Goal: Communication & Community: Answer question/provide support

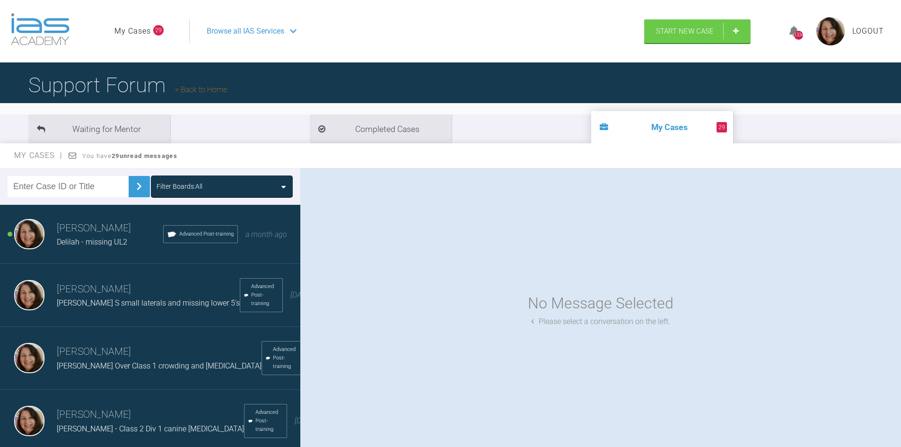
click at [67, 185] on input "text" at bounding box center [68, 186] width 121 height 21
type input "[PERSON_NAME]"
click at [132, 184] on img at bounding box center [138, 186] width 15 height 15
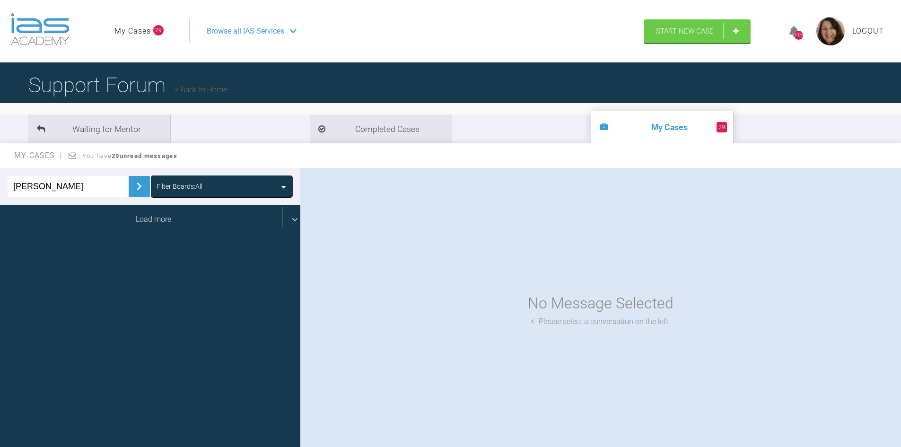
click at [149, 219] on div "Load more" at bounding box center [153, 219] width 307 height 29
click at [139, 219] on div "Load more" at bounding box center [153, 219] width 307 height 29
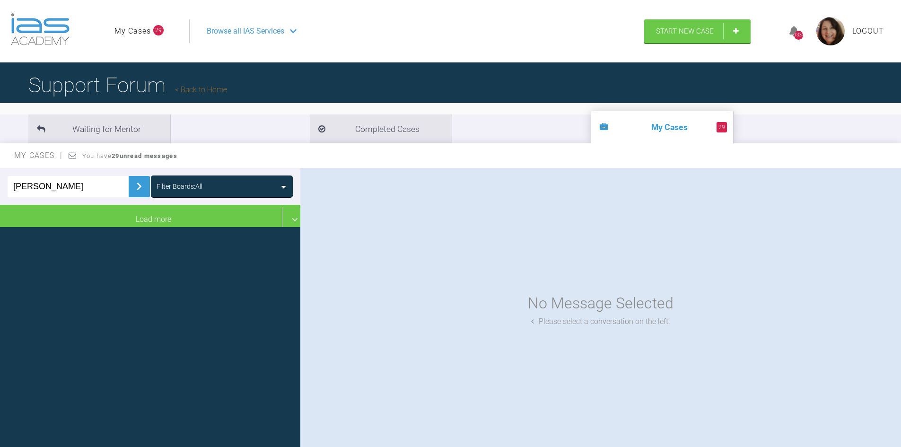
click at [131, 183] on img at bounding box center [138, 186] width 15 height 15
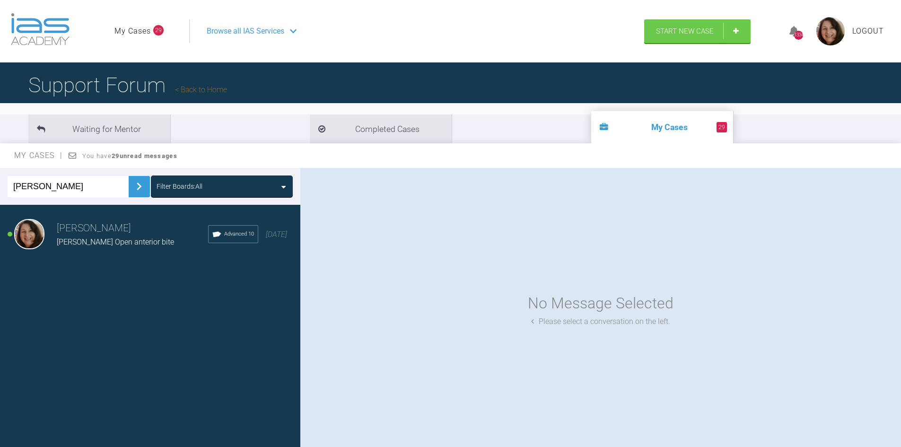
click at [112, 232] on h3 "[PERSON_NAME]" at bounding box center [132, 228] width 151 height 16
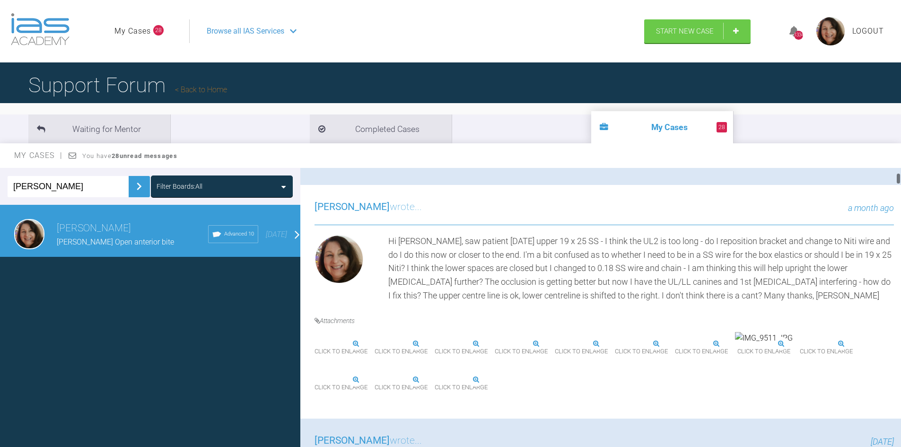
scroll to position [426, 0]
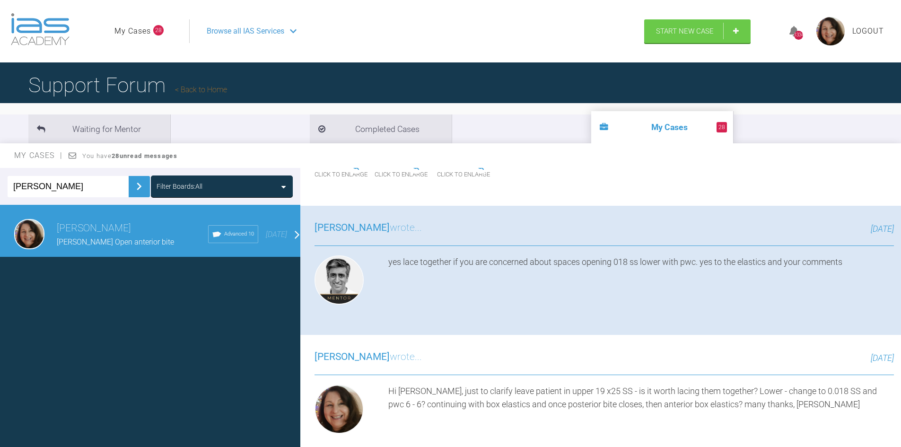
drag, startPoint x: 897, startPoint y: 173, endPoint x: 908, endPoint y: 182, distance: 14.1
click at [901, 182] on html "My Cases 28 Logout Browse all IAS Services Start New Case 1334 Logout Support F…" at bounding box center [450, 272] width 901 height 545
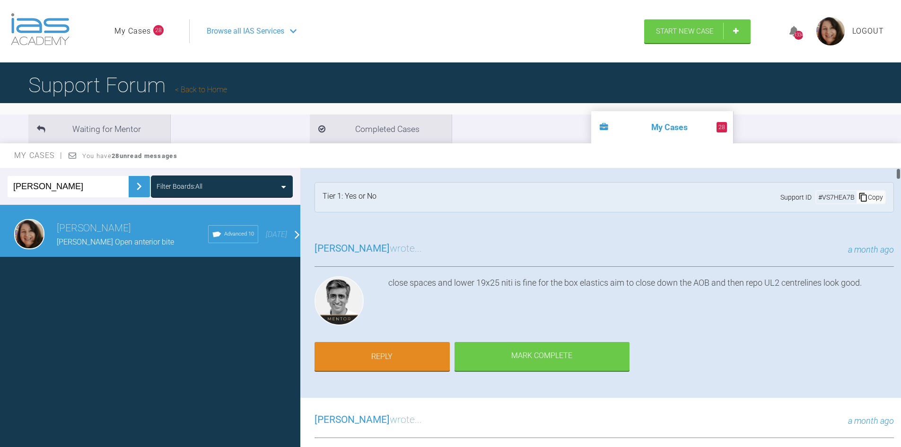
drag, startPoint x: 899, startPoint y: 180, endPoint x: 899, endPoint y: 157, distance: 23.2
click at [899, 157] on div "My Cases You have 28 unread messages [PERSON_NAME] Filter Boards: All [PERSON_N…" at bounding box center [450, 303] width 901 height 321
click at [400, 354] on link "Reply" at bounding box center [382, 357] width 135 height 29
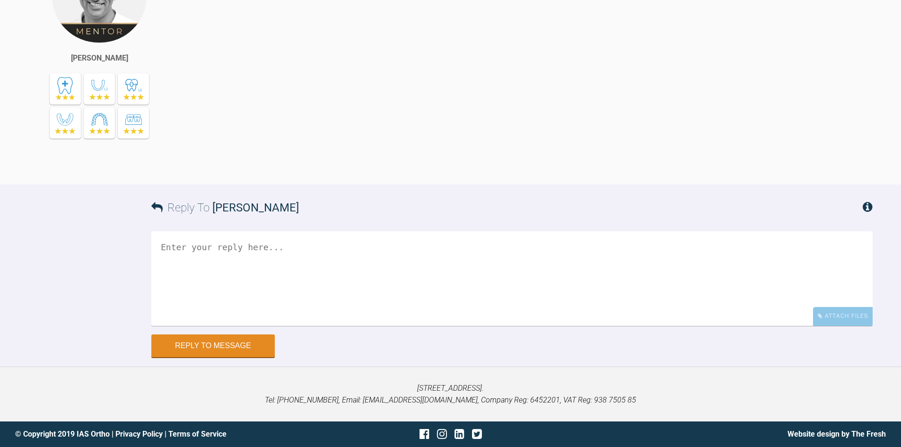
scroll to position [21565, 0]
click at [218, 255] on textarea at bounding box center [511, 278] width 721 height 95
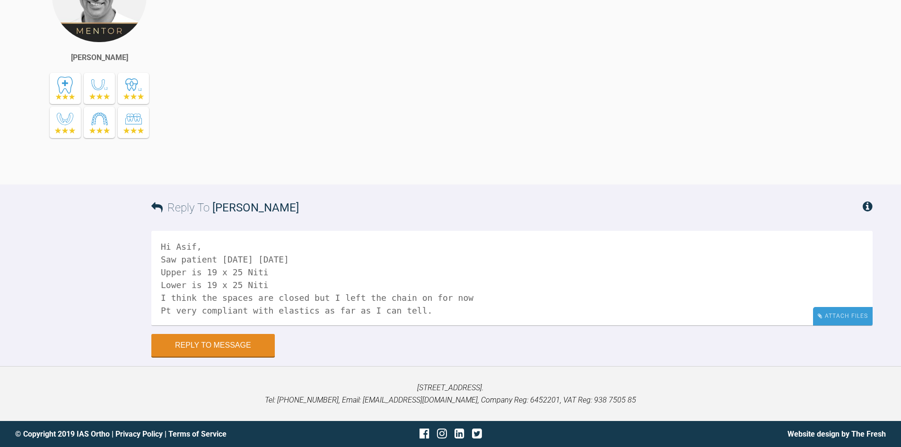
type textarea "Hi Asif, Saw patient [DATE] [DATE] Upper is 19 x 25 Niti Lower is 19 x 25 Niti …"
click at [840, 317] on div "Attach Files" at bounding box center [843, 316] width 60 height 18
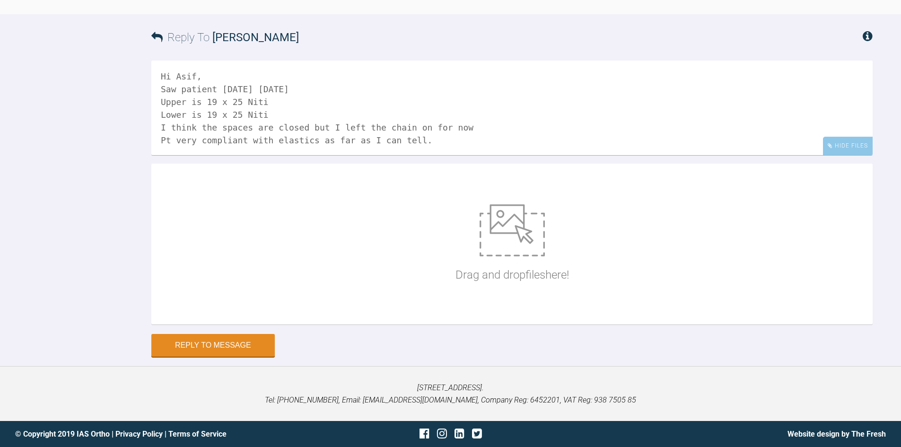
click at [519, 315] on div "Drag and drop files here!" at bounding box center [513, 244] width 114 height 142
click at [547, 315] on div "Drag and drop files here!" at bounding box center [513, 244] width 114 height 142
type input "C:\fakepath\IMG_9754.JPG"
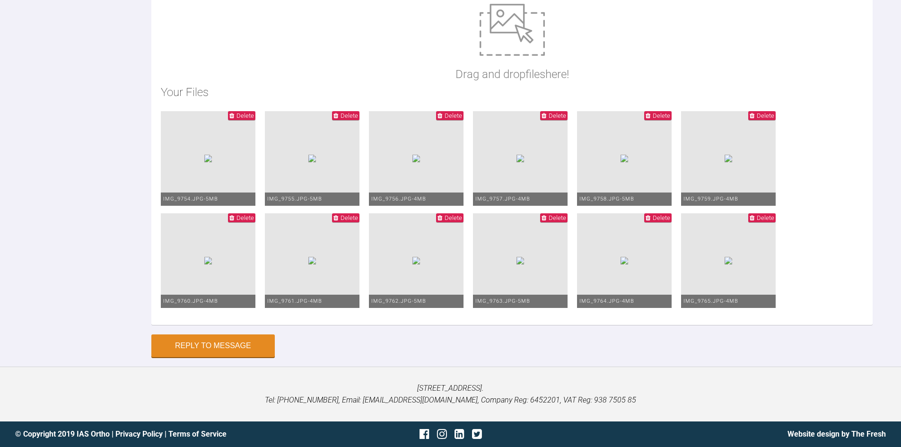
scroll to position [21664, 0]
type textarea "Hi Asif, Saw patient [DATE] [DATE] Upper is 19 x 25 Niti Lower is 19 x 25 Niti …"
click at [223, 344] on button "Reply to Message" at bounding box center [212, 346] width 123 height 23
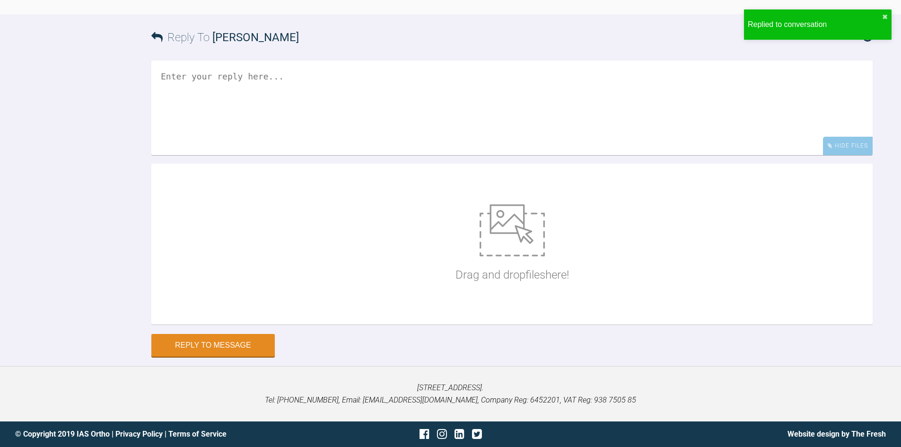
scroll to position [21897, 0]
